Goal: Information Seeking & Learning: Learn about a topic

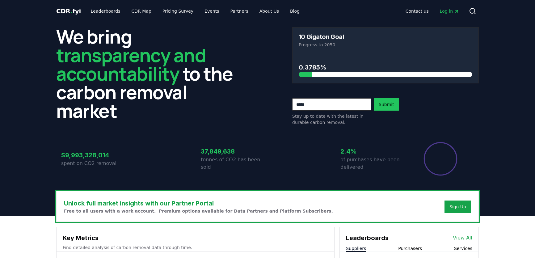
scroll to position [168, 0]
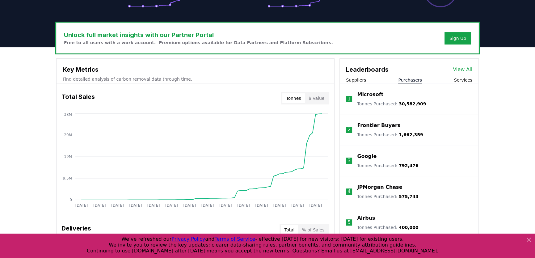
click at [411, 82] on button "Purchasers" at bounding box center [410, 80] width 24 height 6
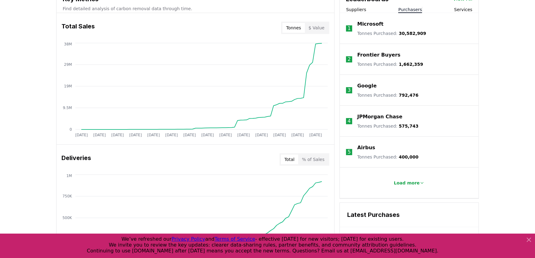
scroll to position [253, 0]
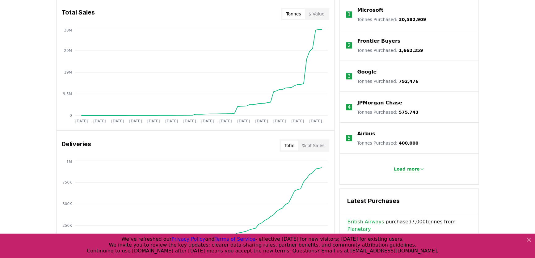
click at [395, 169] on p "Load more" at bounding box center [407, 169] width 26 height 6
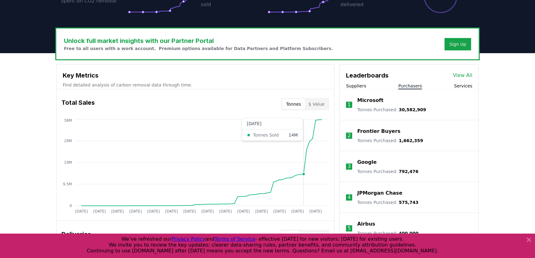
scroll to position [112, 0]
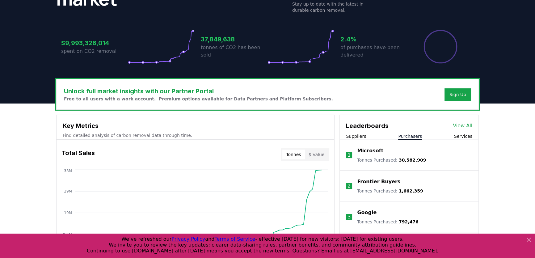
click at [465, 127] on link "View All" at bounding box center [462, 125] width 19 height 7
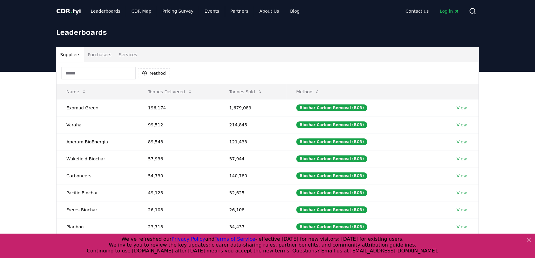
click at [95, 57] on button "Purchasers" at bounding box center [99, 54] width 31 height 15
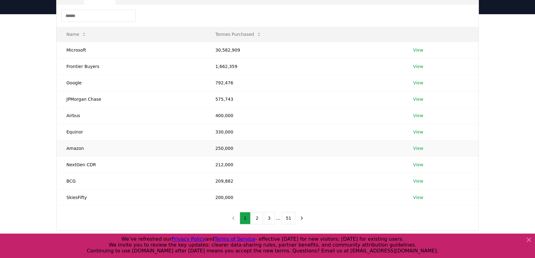
scroll to position [84, 0]
